Goal: Task Accomplishment & Management: Use online tool/utility

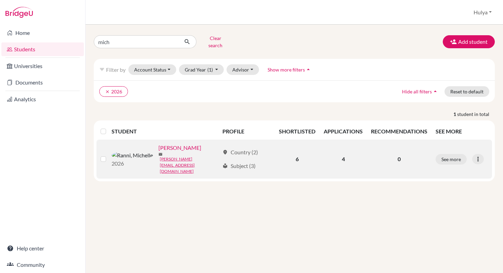
click at [158, 145] on link "Ranni, Michelle" at bounding box center [179, 148] width 43 height 8
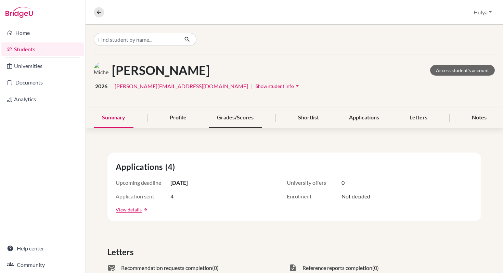
click at [246, 121] on div "Grades/Scores" at bounding box center [235, 118] width 53 height 20
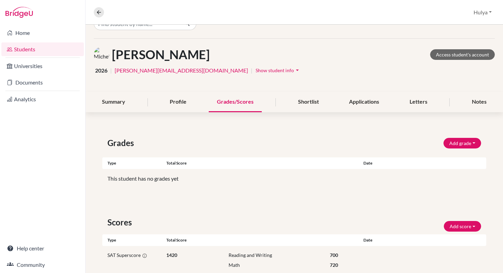
scroll to position [47, 0]
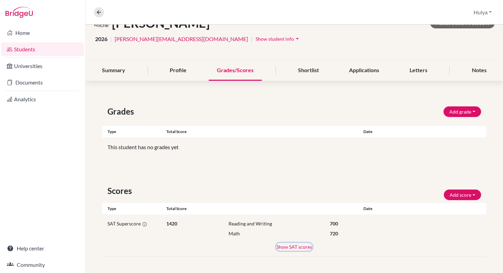
click at [292, 247] on button "Show SAT scores" at bounding box center [294, 247] width 36 height 8
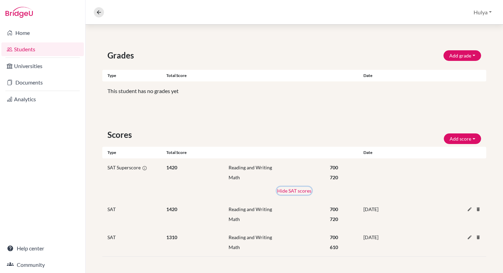
scroll to position [0, 0]
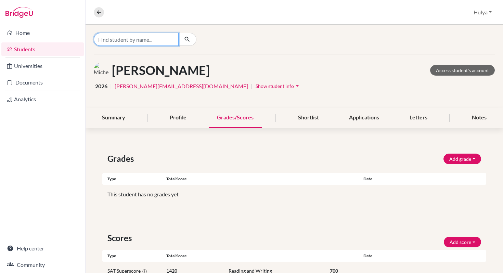
click at [125, 40] on input "Find student by name..." at bounding box center [136, 39] width 85 height 13
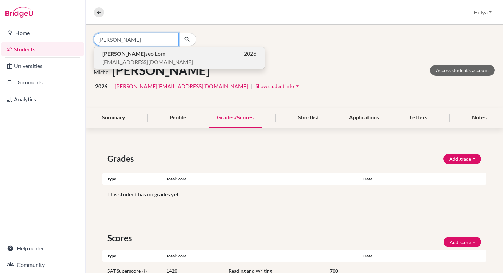
type input "yoon"
click at [123, 52] on span "Yoon seo Eom" at bounding box center [133, 54] width 63 height 8
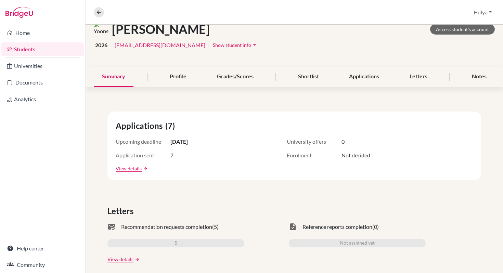
scroll to position [32, 0]
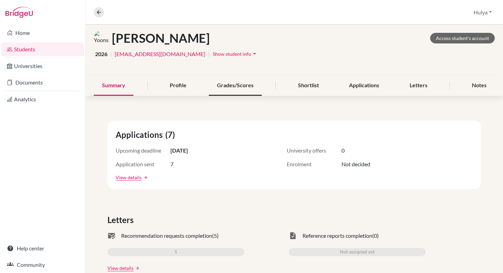
click at [242, 81] on div "Grades/Scores" at bounding box center [235, 86] width 53 height 20
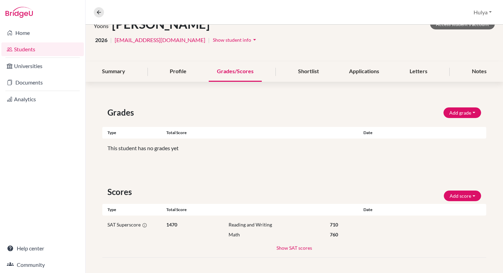
scroll to position [47, 0]
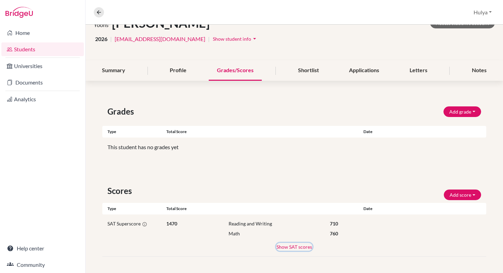
click at [294, 246] on button "Show SAT scores" at bounding box center [294, 247] width 36 height 8
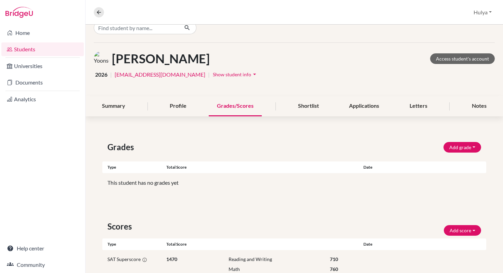
scroll to position [0, 0]
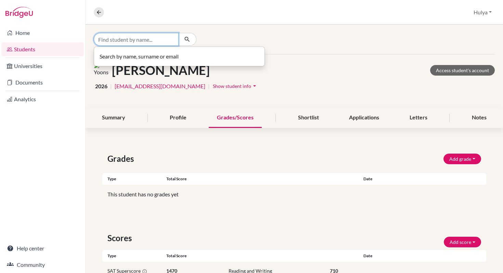
click at [144, 37] on input "Find student by name..." at bounding box center [136, 39] width 85 height 13
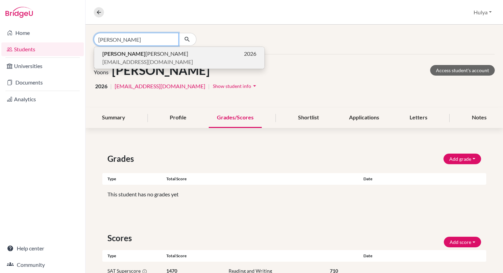
type input "tim"
click at [145, 55] on p "Tim Selzer 2026" at bounding box center [179, 54] width 154 height 8
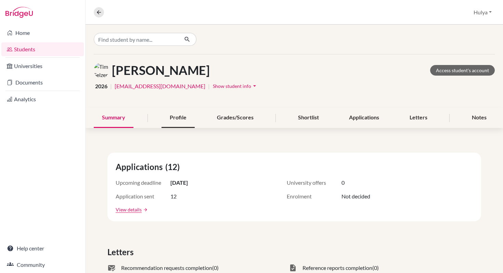
click at [177, 119] on div "Profile" at bounding box center [177, 118] width 33 height 20
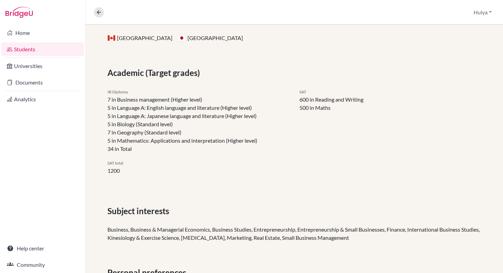
scroll to position [145, 0]
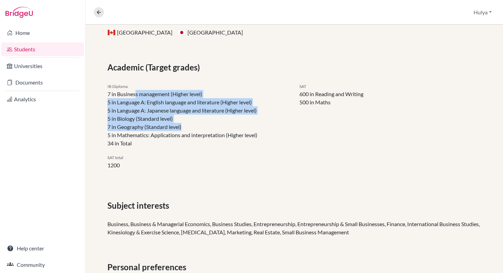
drag, startPoint x: 135, startPoint y: 94, endPoint x: 203, endPoint y: 133, distance: 77.6
click at [203, 133] on ul "7 in Business management (Higher level) 5 in Language A: English language and l…" at bounding box center [198, 118] width 182 height 57
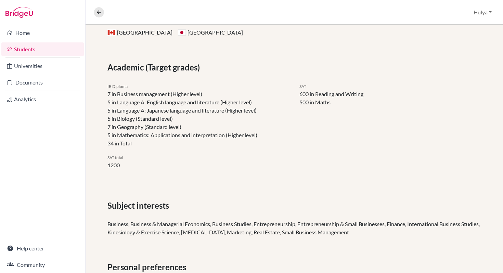
click at [175, 154] on div "SAT total 1200" at bounding box center [198, 164] width 192 height 22
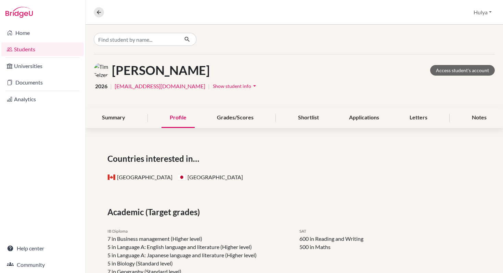
scroll to position [5, 0]
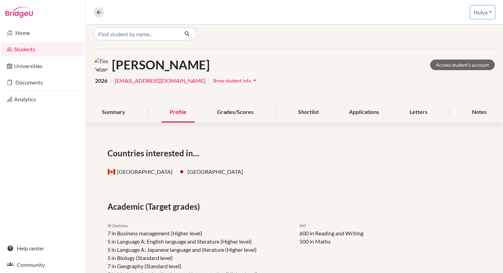
click at [488, 11] on button "Hulya" at bounding box center [482, 12] width 24 height 13
click at [468, 40] on link "School Settings" at bounding box center [469, 39] width 54 height 11
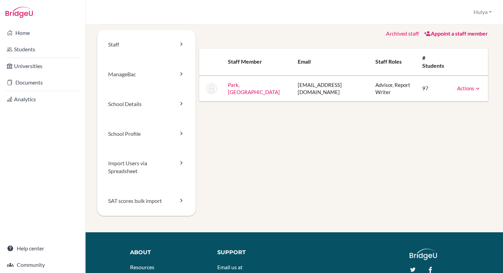
scroll to position [5, 0]
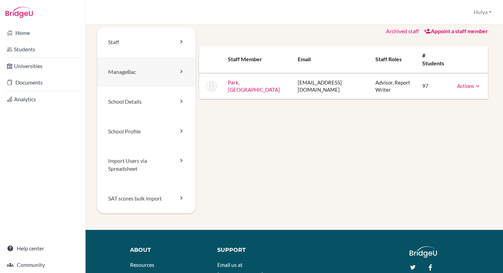
click at [176, 73] on link "ManageBac" at bounding box center [146, 72] width 99 height 30
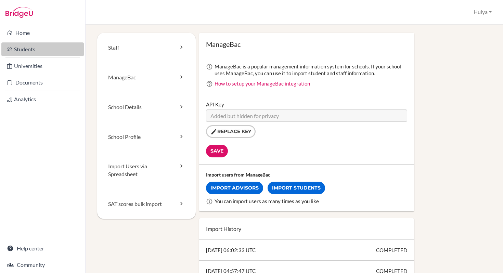
click at [42, 47] on link "Students" at bounding box center [42, 49] width 82 height 14
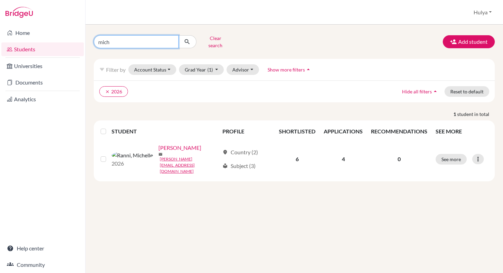
click at [134, 42] on input "mich" at bounding box center [136, 41] width 85 height 13
click at [171, 38] on input "mich" at bounding box center [136, 41] width 85 height 13
type input "phoenix"
click at [191, 39] on button "submit" at bounding box center [187, 41] width 18 height 13
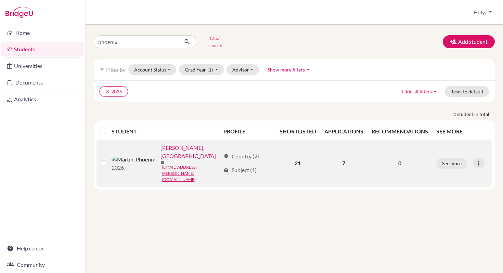
click at [163, 144] on link "Martin, Phoenix" at bounding box center [190, 152] width 60 height 16
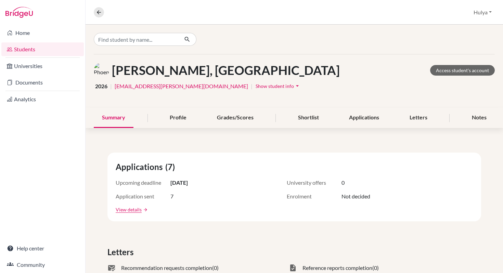
click at [294, 87] on icon "arrow_drop_down" at bounding box center [297, 85] width 7 height 7
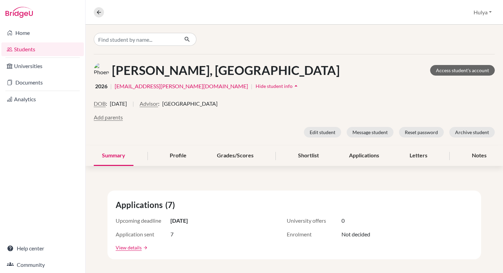
click at [436, 76] on div "Martin, Phoenix Access student's account" at bounding box center [294, 70] width 401 height 15
click at [434, 69] on link "Access student's account" at bounding box center [462, 70] width 65 height 11
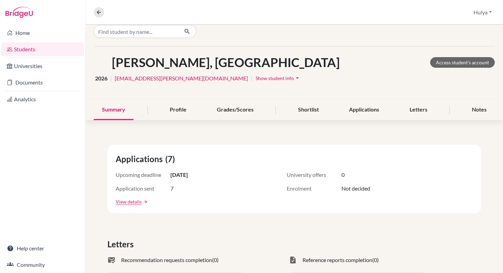
scroll to position [8, 0]
click at [483, 17] on button "Hulya" at bounding box center [482, 12] width 24 height 13
click at [465, 38] on link "School Settings" at bounding box center [469, 39] width 54 height 11
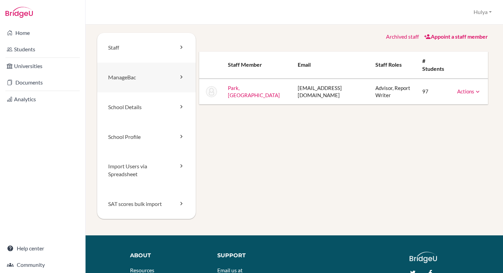
click at [158, 81] on link "ManageBac" at bounding box center [146, 78] width 99 height 30
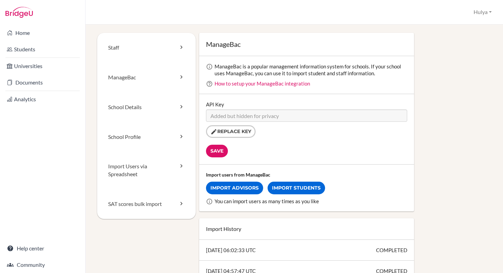
click at [287, 196] on div "Import users from ManageBac Import Advisors Import Students You can import user…" at bounding box center [306, 188] width 215 height 47
click at [286, 193] on link "Import Students" at bounding box center [296, 188] width 57 height 13
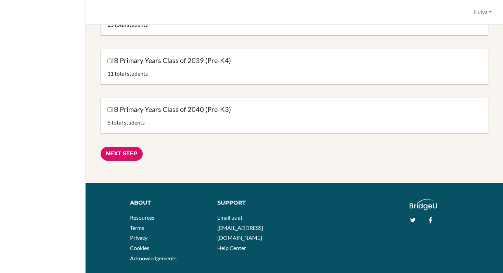
scroll to position [754, 0]
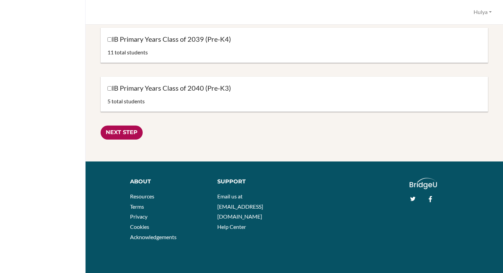
click at [128, 133] on input "Next Step" at bounding box center [122, 133] width 42 height 14
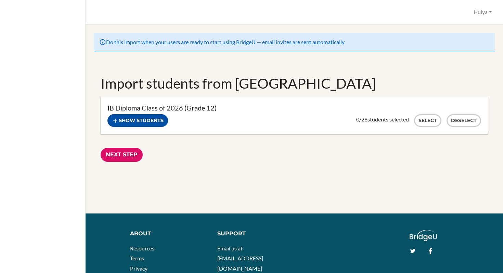
click at [121, 125] on button "Show students" at bounding box center [137, 120] width 61 height 13
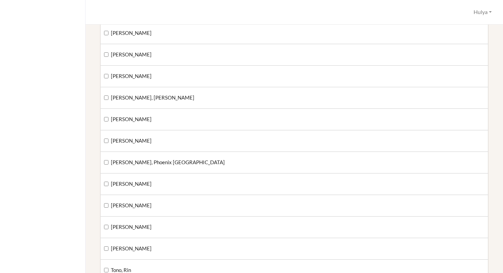
scroll to position [465, 0]
